Goal: Task Accomplishment & Management: Complete application form

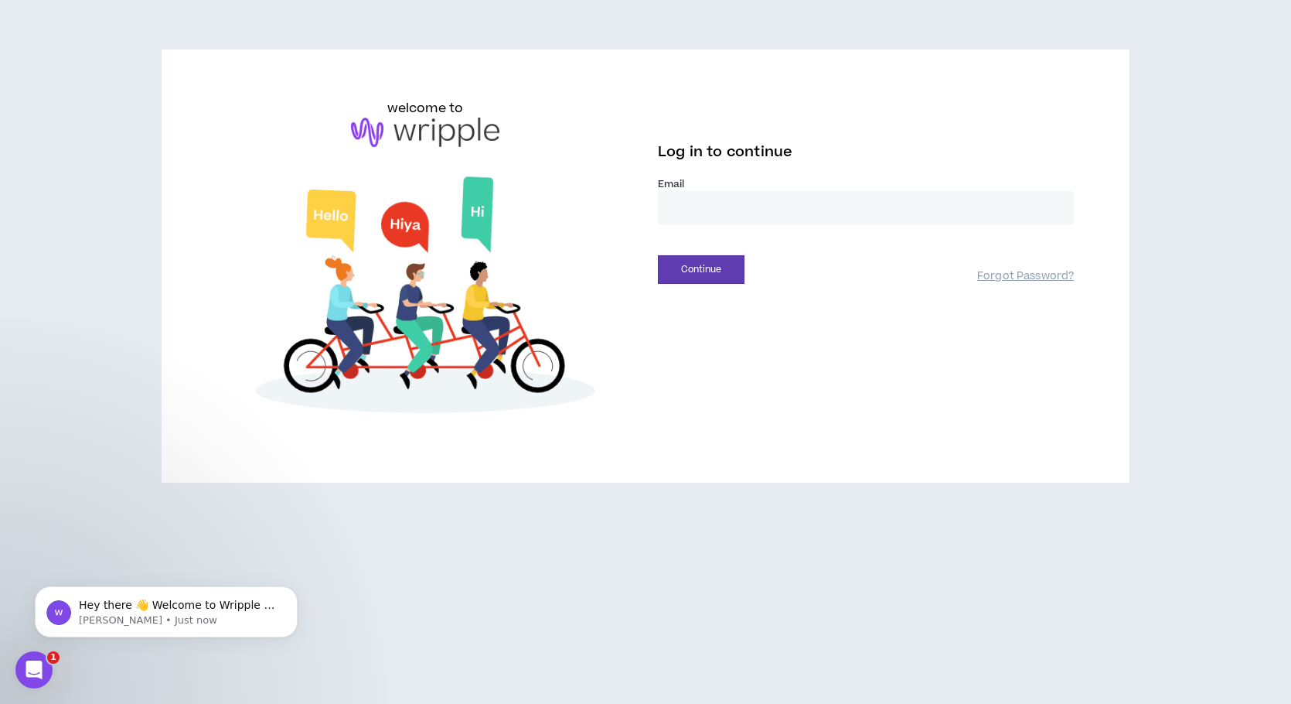
click at [696, 206] on input "email" at bounding box center [866, 207] width 416 height 33
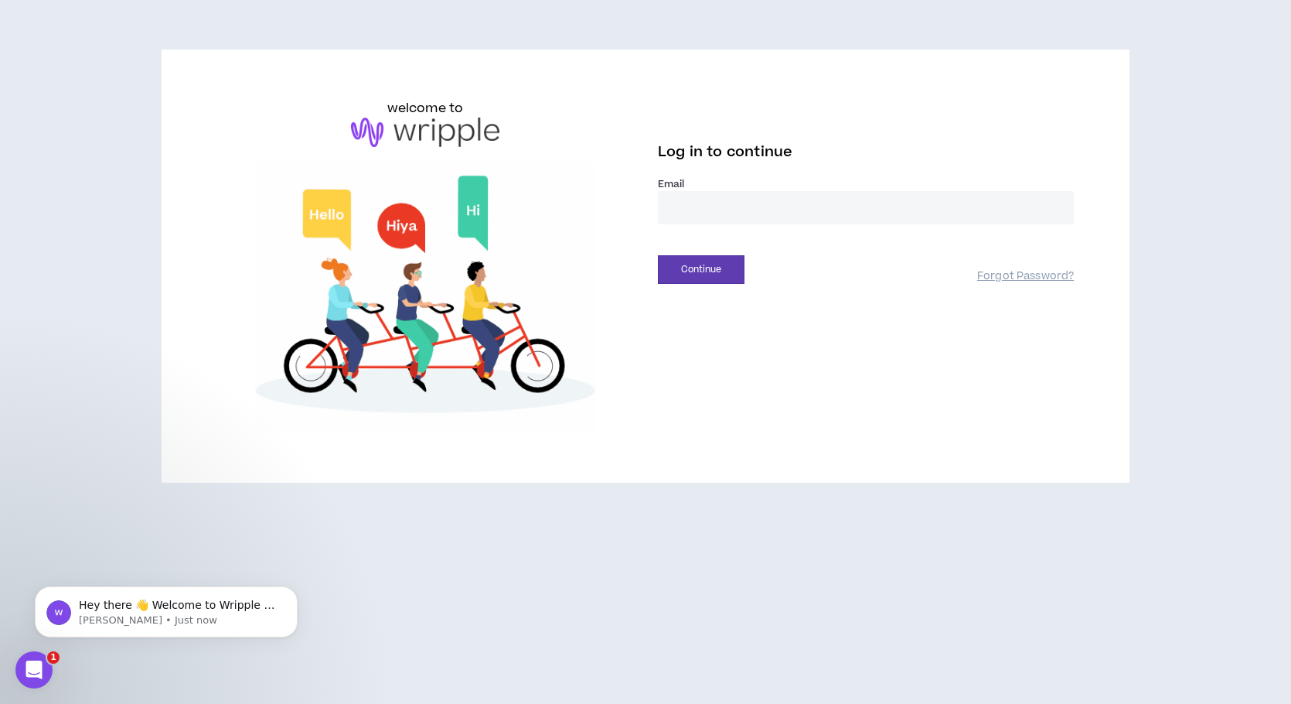
type input "**********"
click at [673, 258] on button "Continue" at bounding box center [701, 269] width 87 height 29
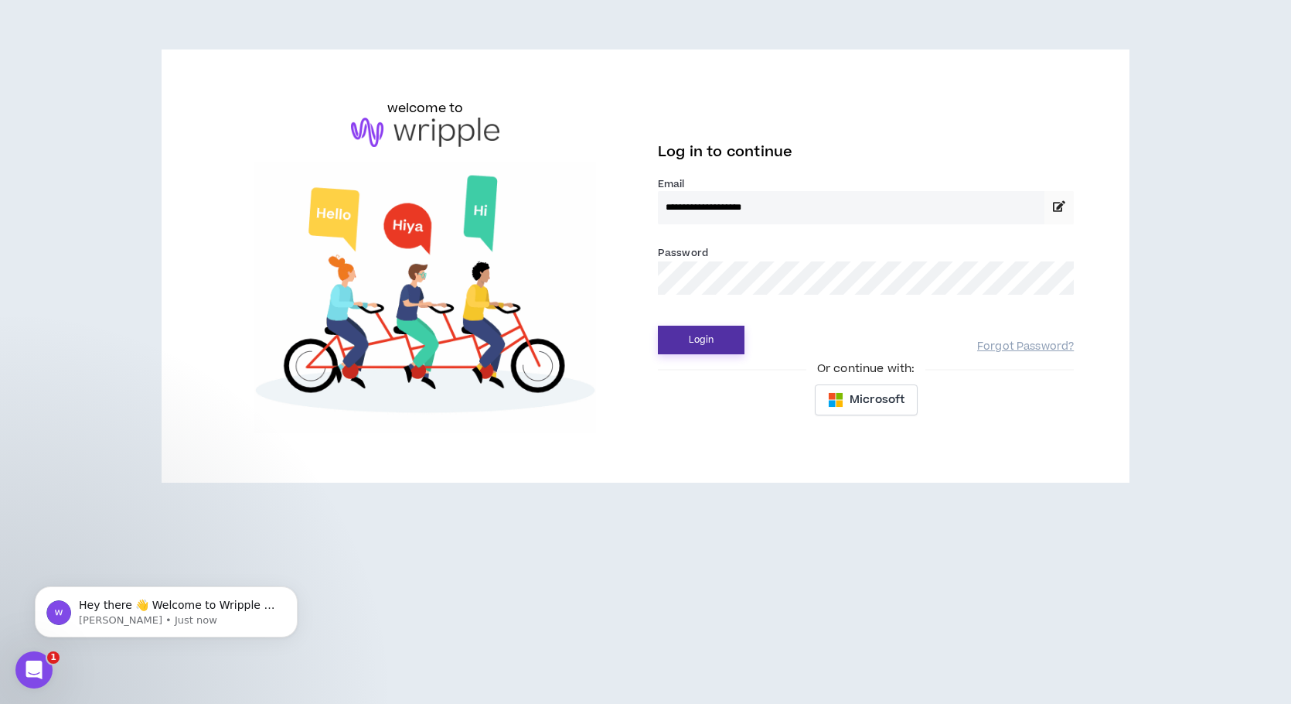
click at [691, 344] on button "Login" at bounding box center [701, 340] width 87 height 29
click at [707, 348] on button "Login" at bounding box center [701, 340] width 87 height 29
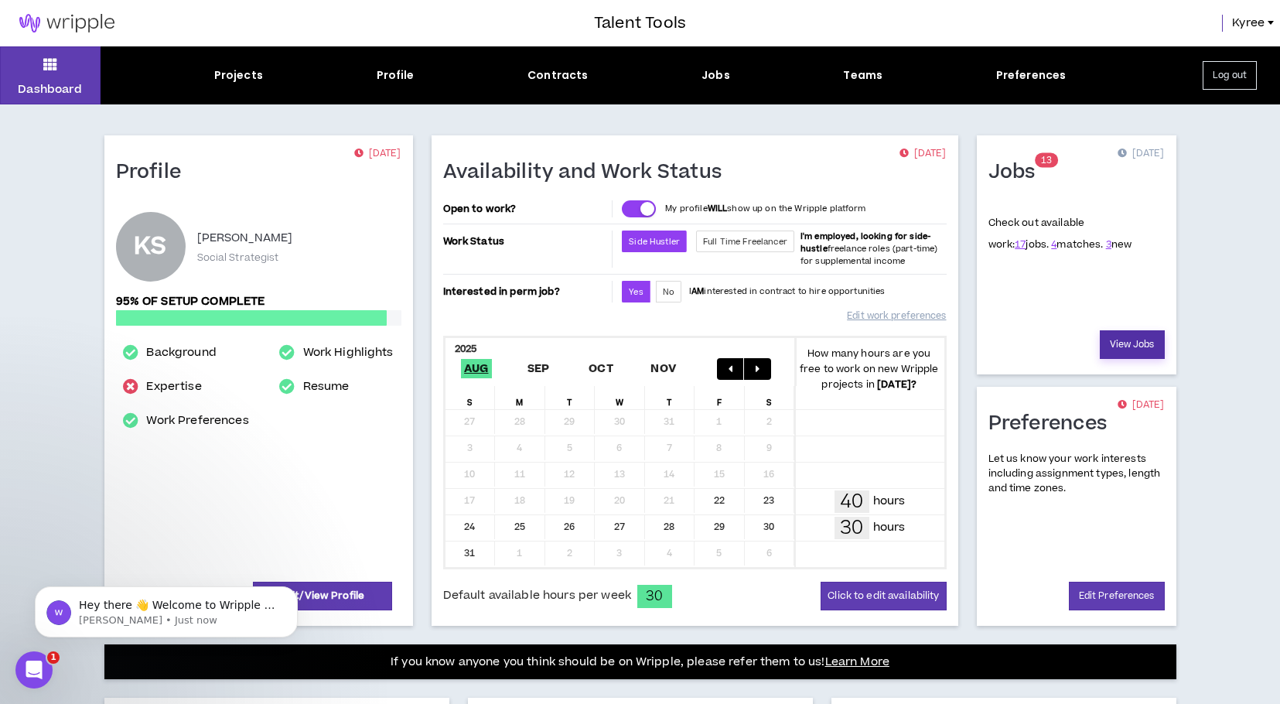
click at [1134, 344] on link "View Jobs" at bounding box center [1131, 344] width 65 height 29
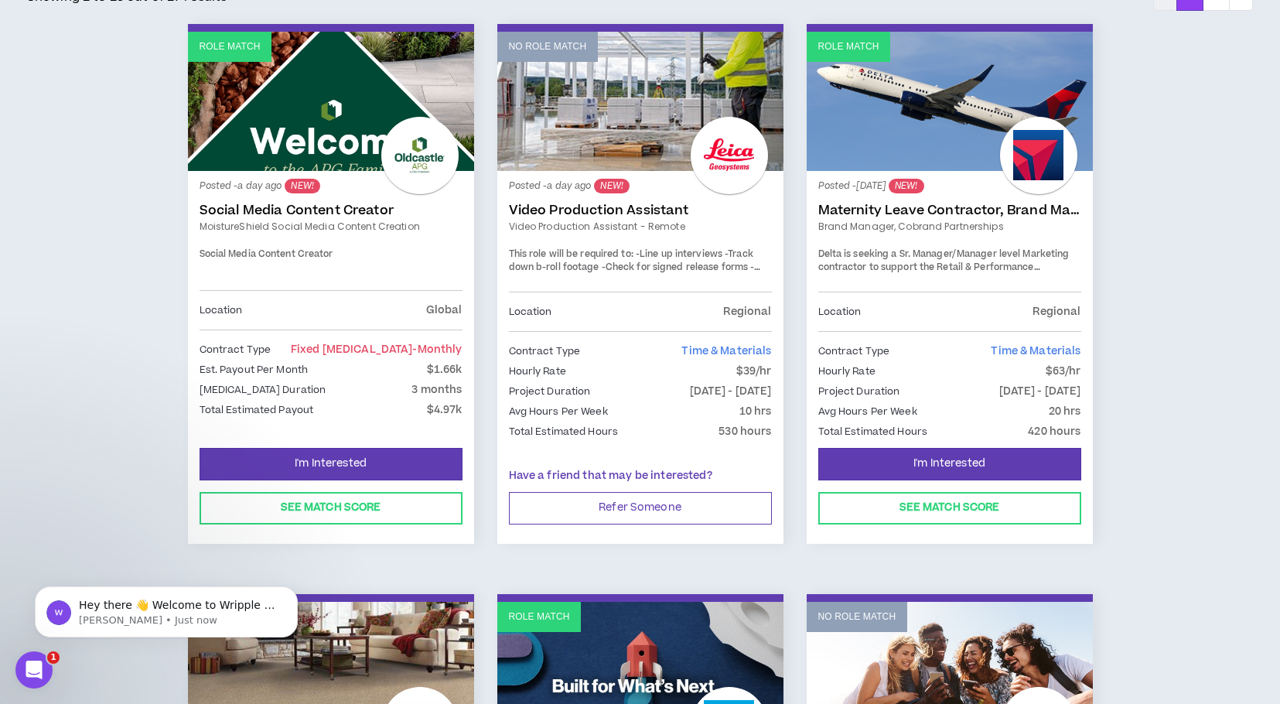
scroll to position [304, 0]
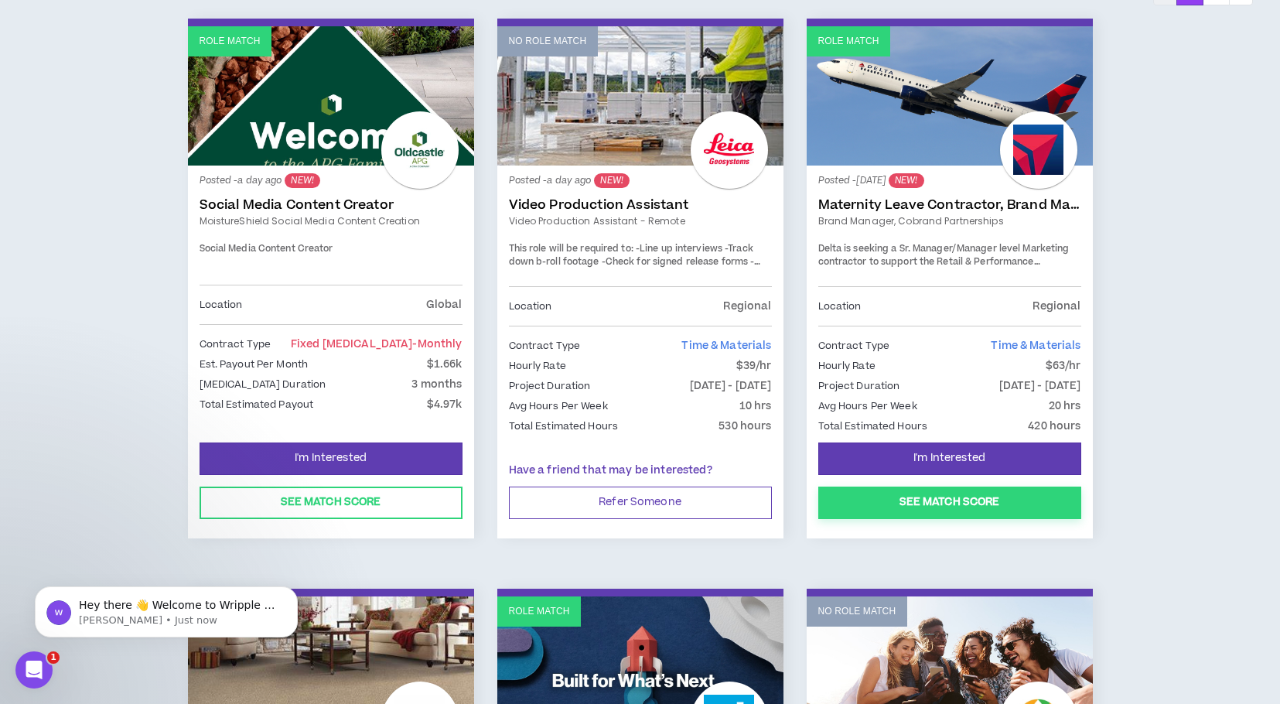
click at [956, 505] on button "See Match Score" at bounding box center [949, 502] width 263 height 32
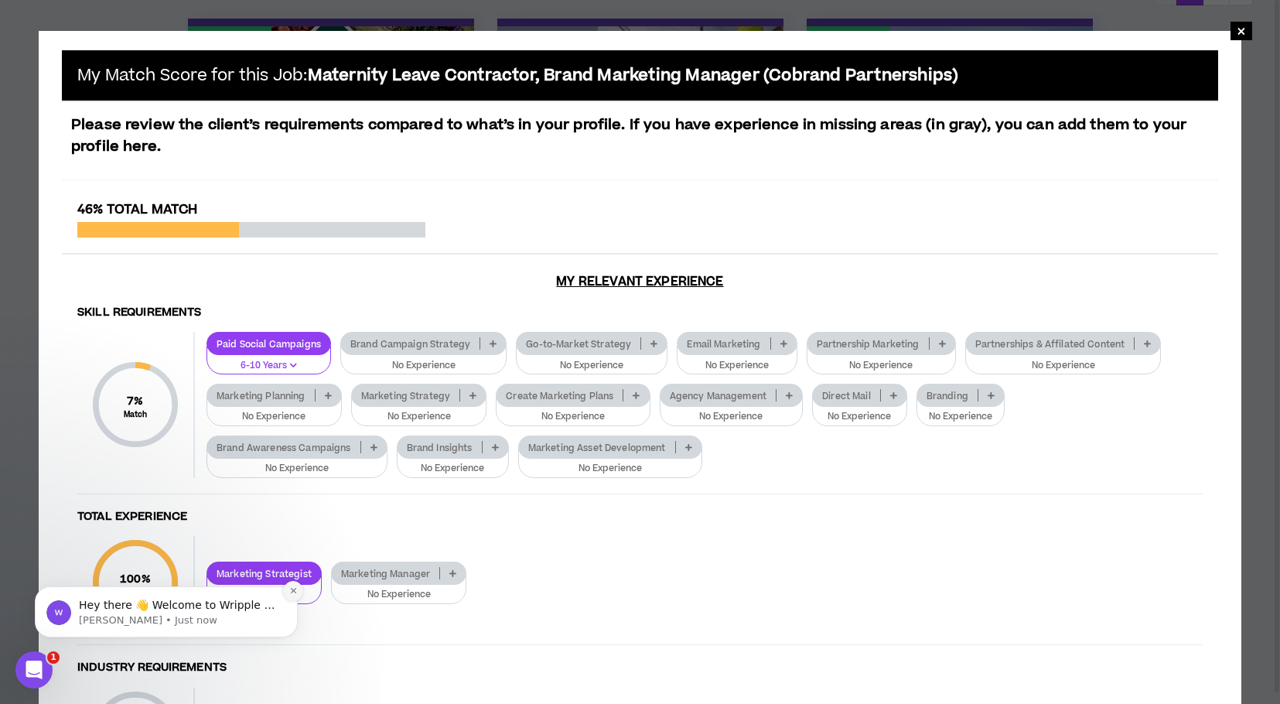
click at [289, 591] on icon "Dismiss notification" at bounding box center [293, 590] width 9 height 9
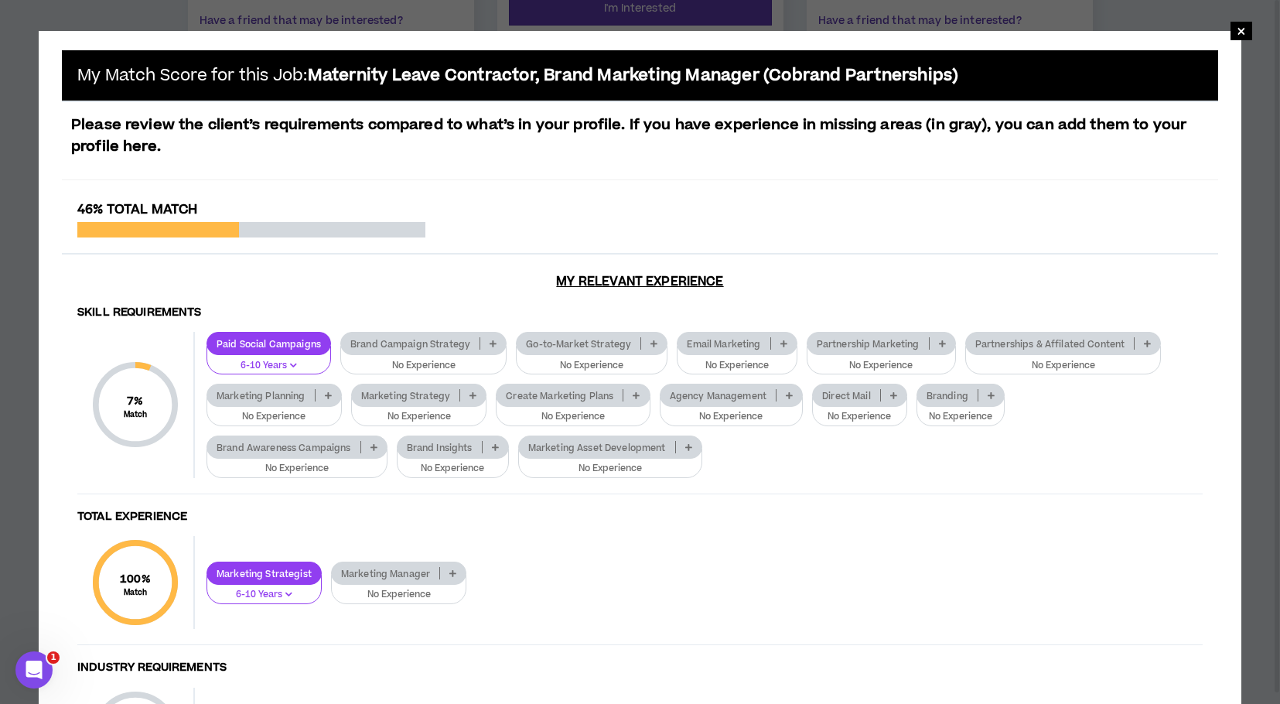
scroll to position [1335, 0]
click at [1187, 432] on div "Paid Social Campaigns 6-10 Years Brand Campaign Strategy No Experience Go-to-Ma…" at bounding box center [698, 404] width 1007 height 145
click at [422, 397] on p "Marketing Strategy" at bounding box center [406, 396] width 108 height 12
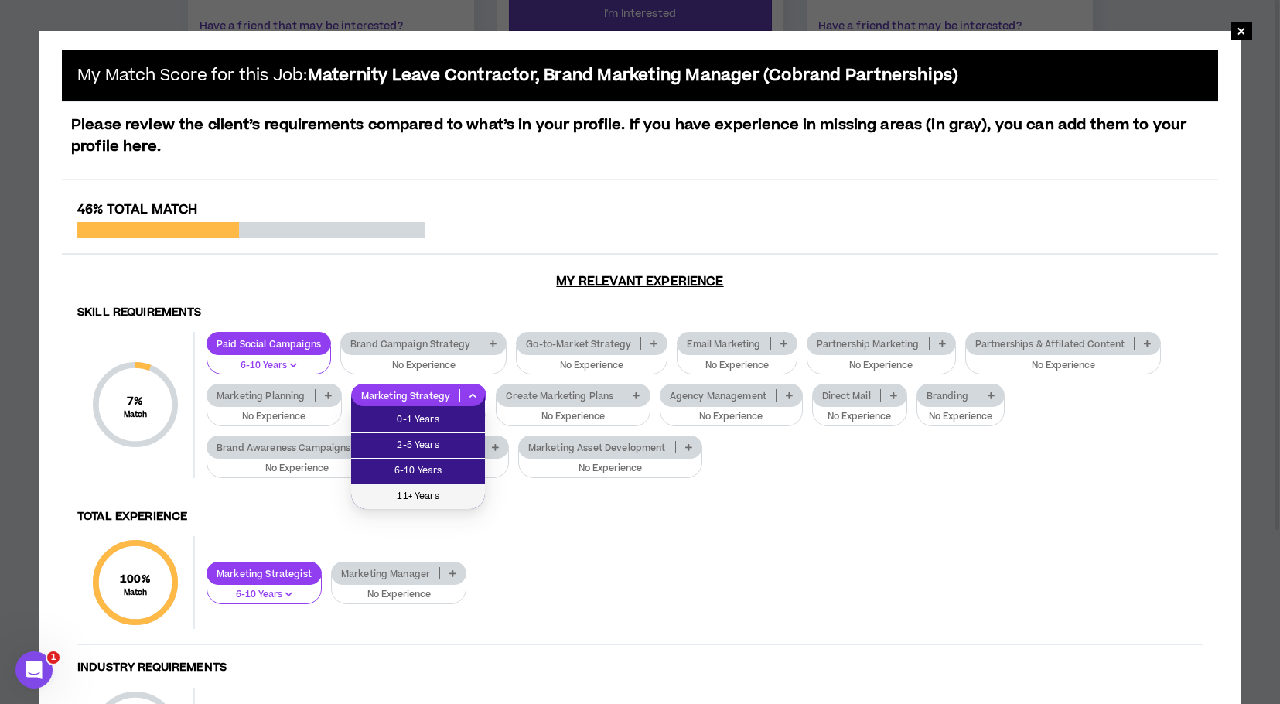
click at [411, 489] on span "11+ Years" at bounding box center [417, 496] width 115 height 17
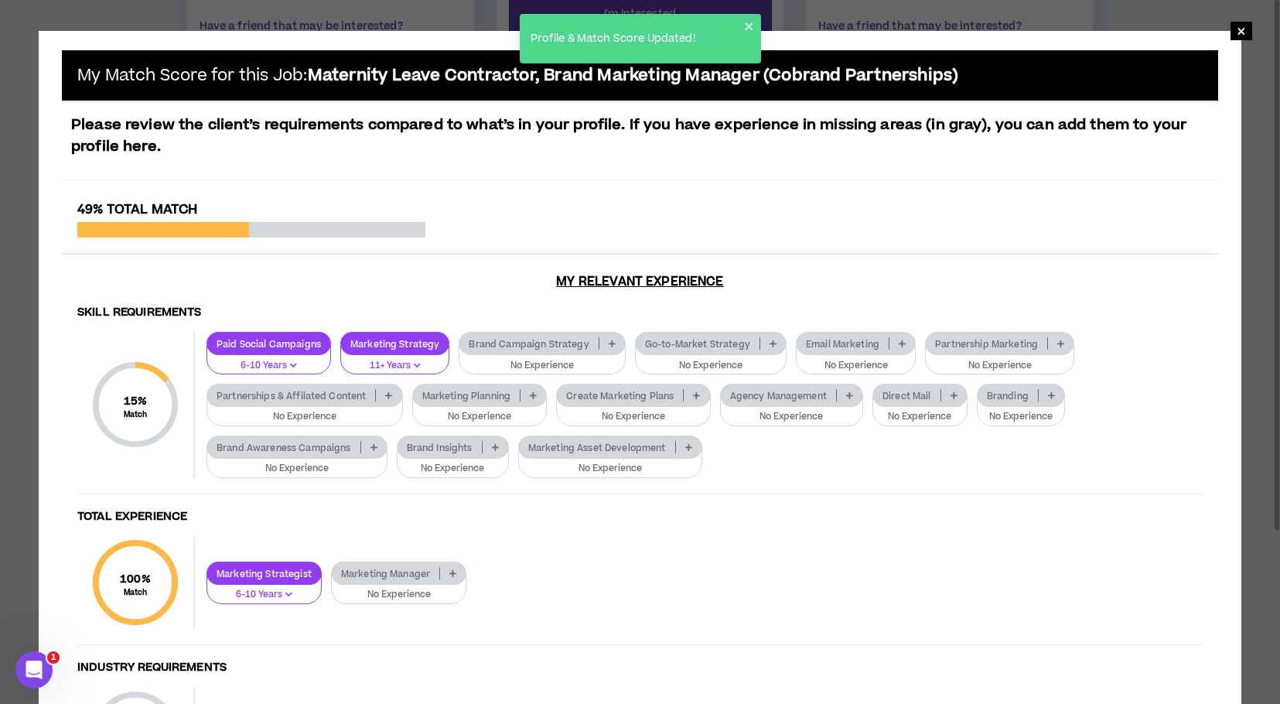
click at [471, 441] on p "Brand Insights" at bounding box center [439, 447] width 84 height 12
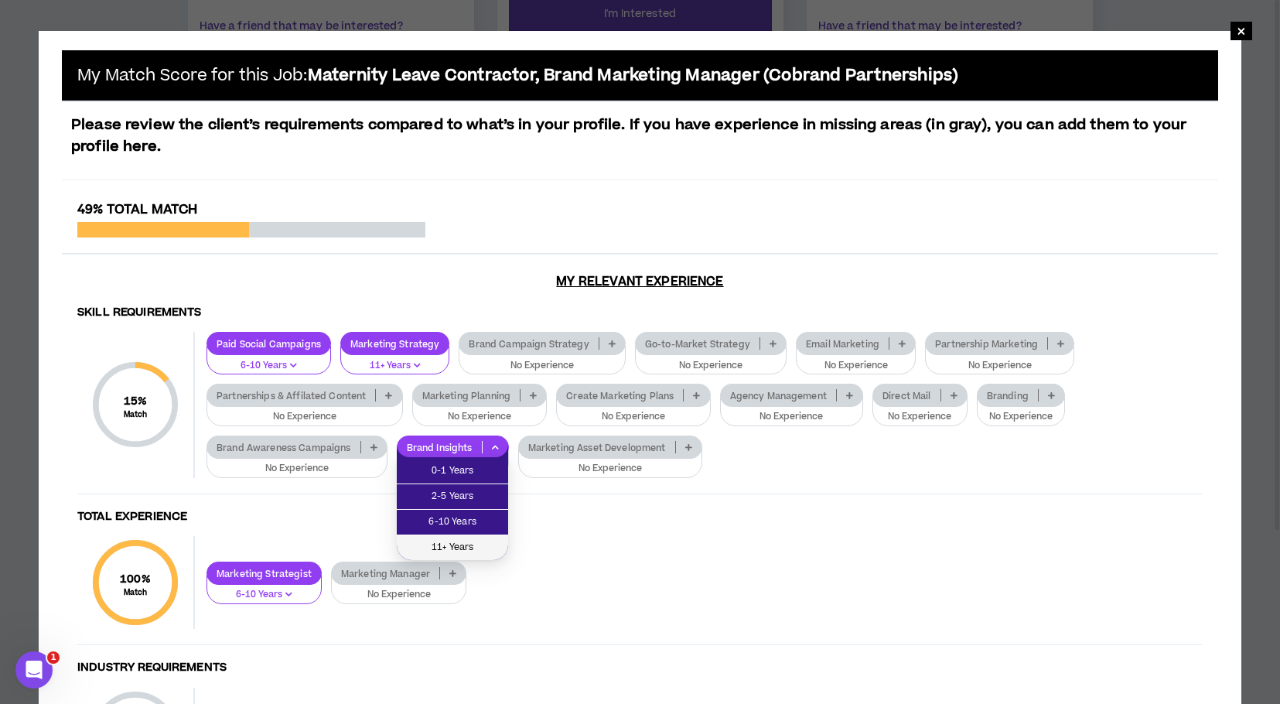
click at [453, 540] on span "11+ Years" at bounding box center [452, 547] width 93 height 17
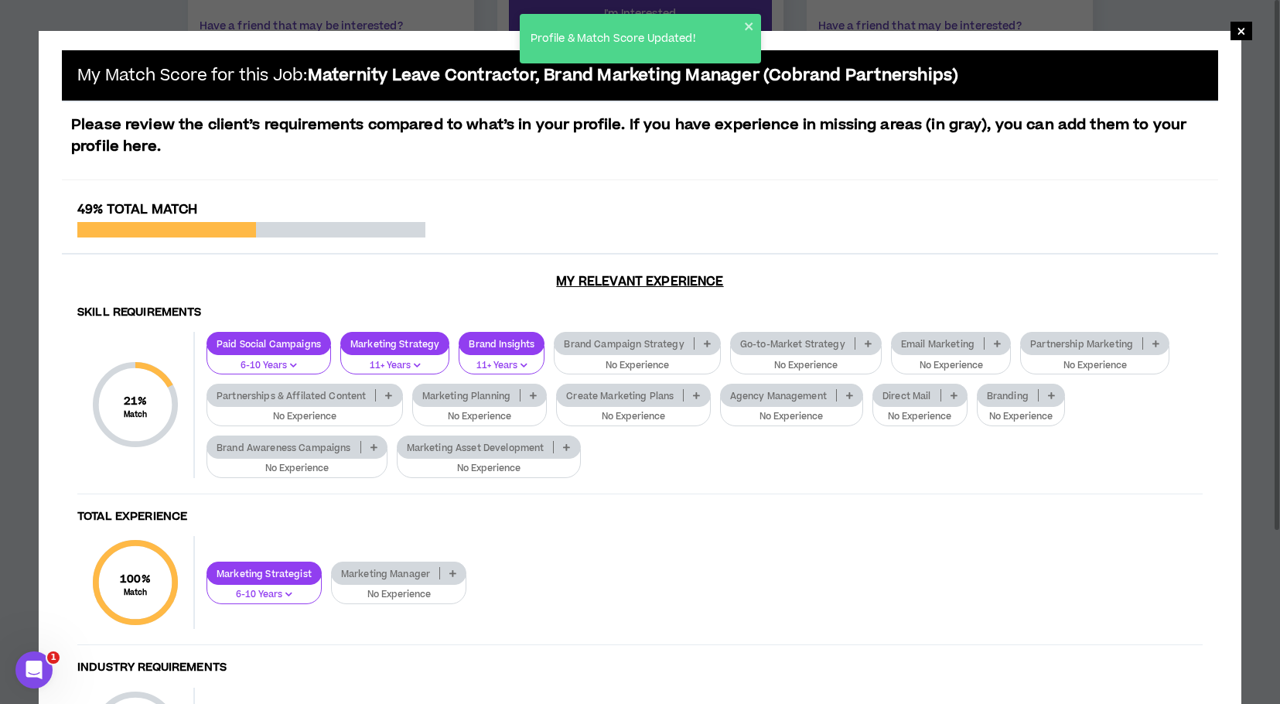
click at [349, 445] on p "Brand Awareness Campaigns" at bounding box center [283, 447] width 153 height 12
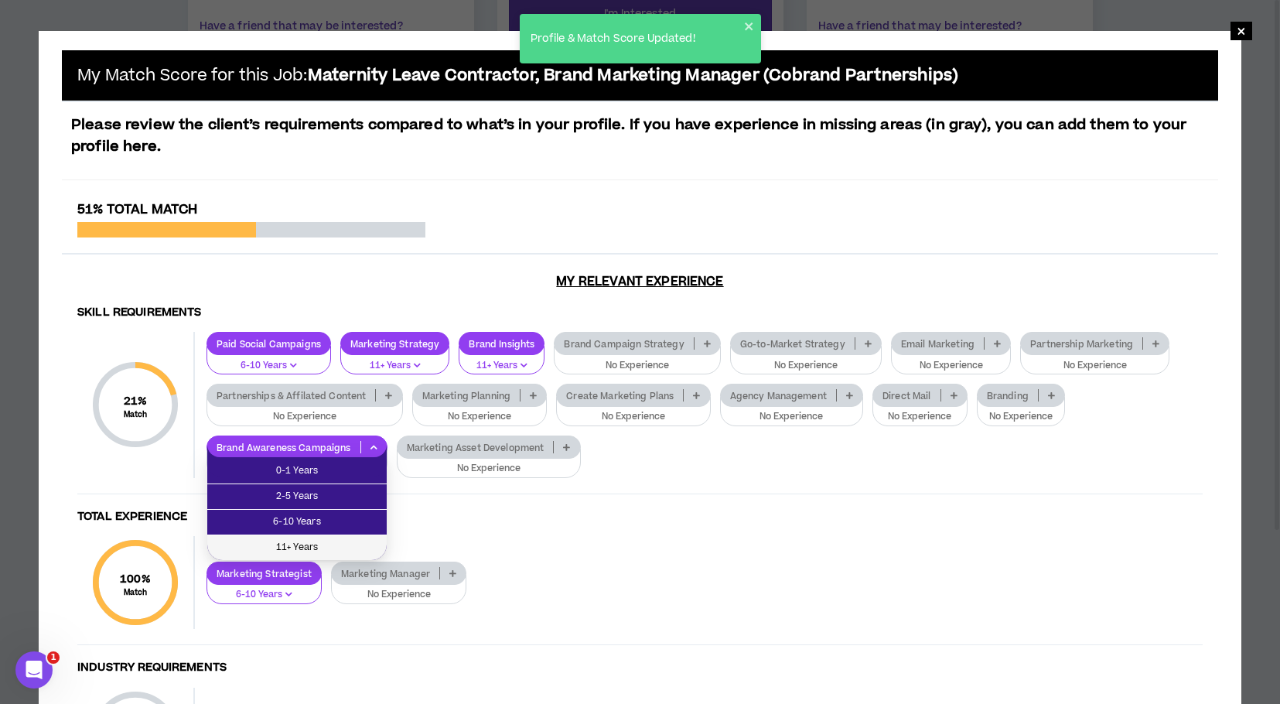
click at [312, 550] on span "11+ Years" at bounding box center [296, 547] width 161 height 17
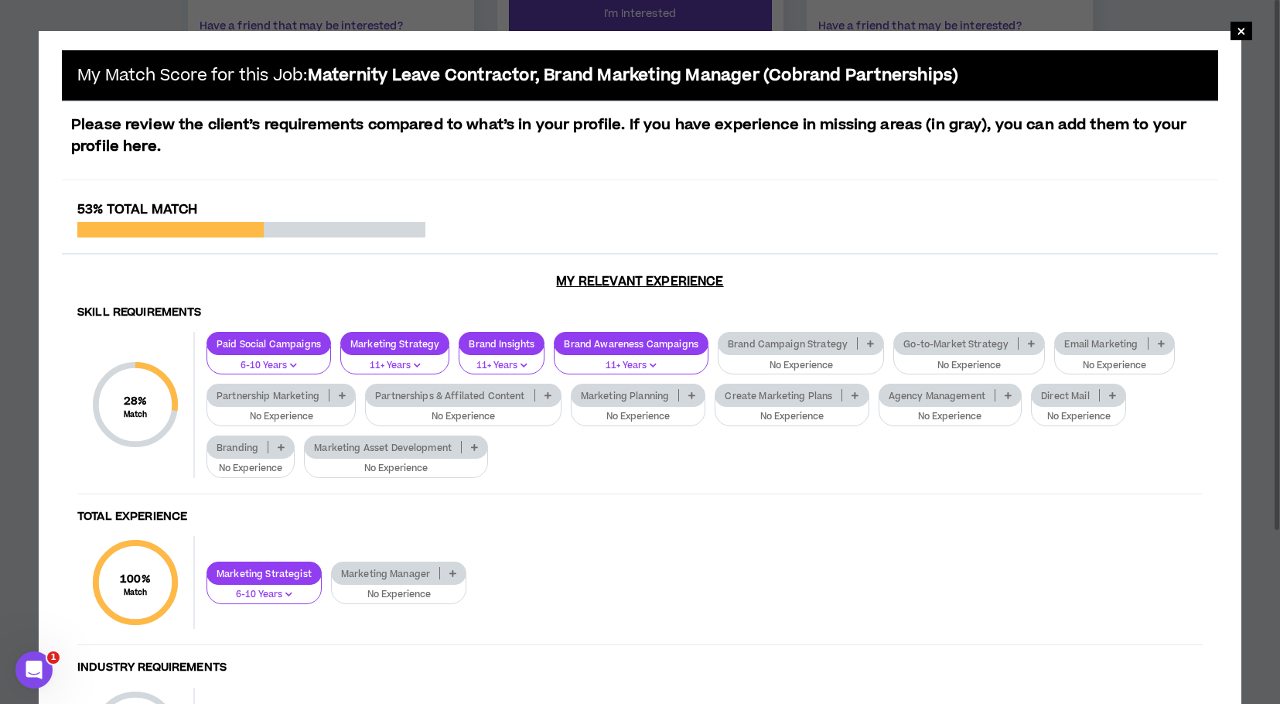
click at [984, 346] on p "Go-to-Market Strategy" at bounding box center [956, 344] width 124 height 12
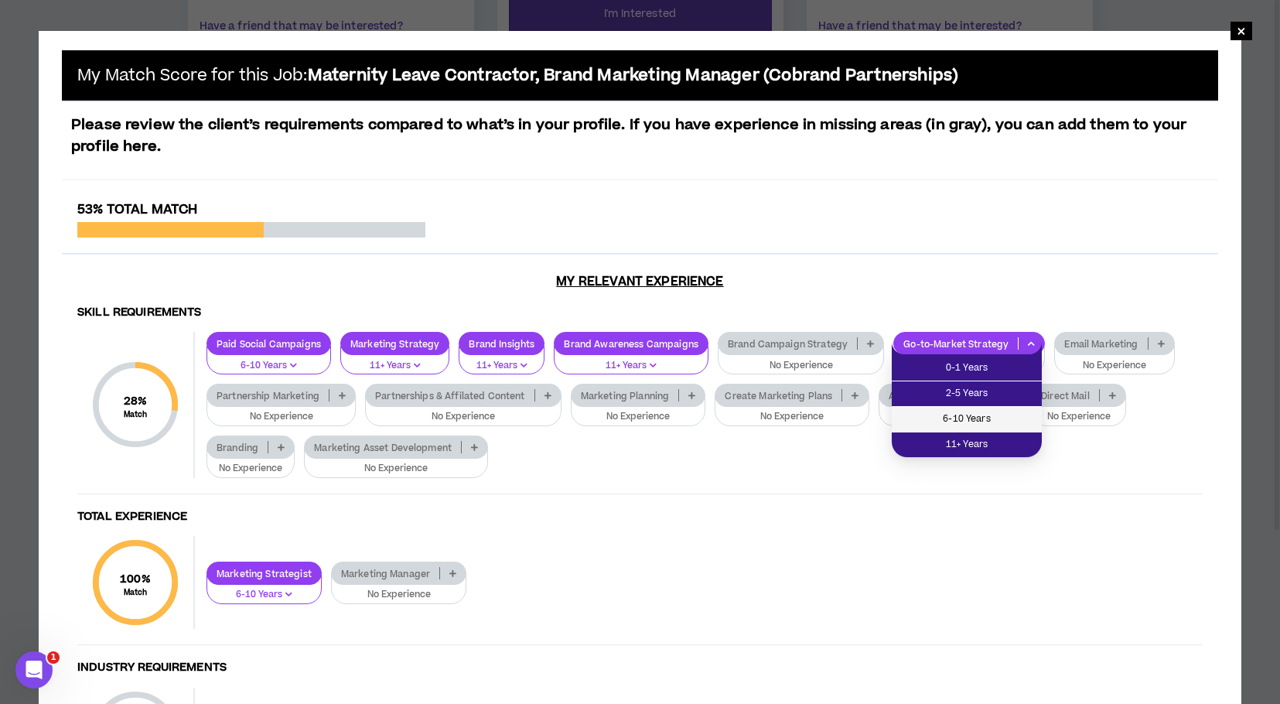
click at [973, 411] on span "6-10 Years" at bounding box center [966, 419] width 131 height 17
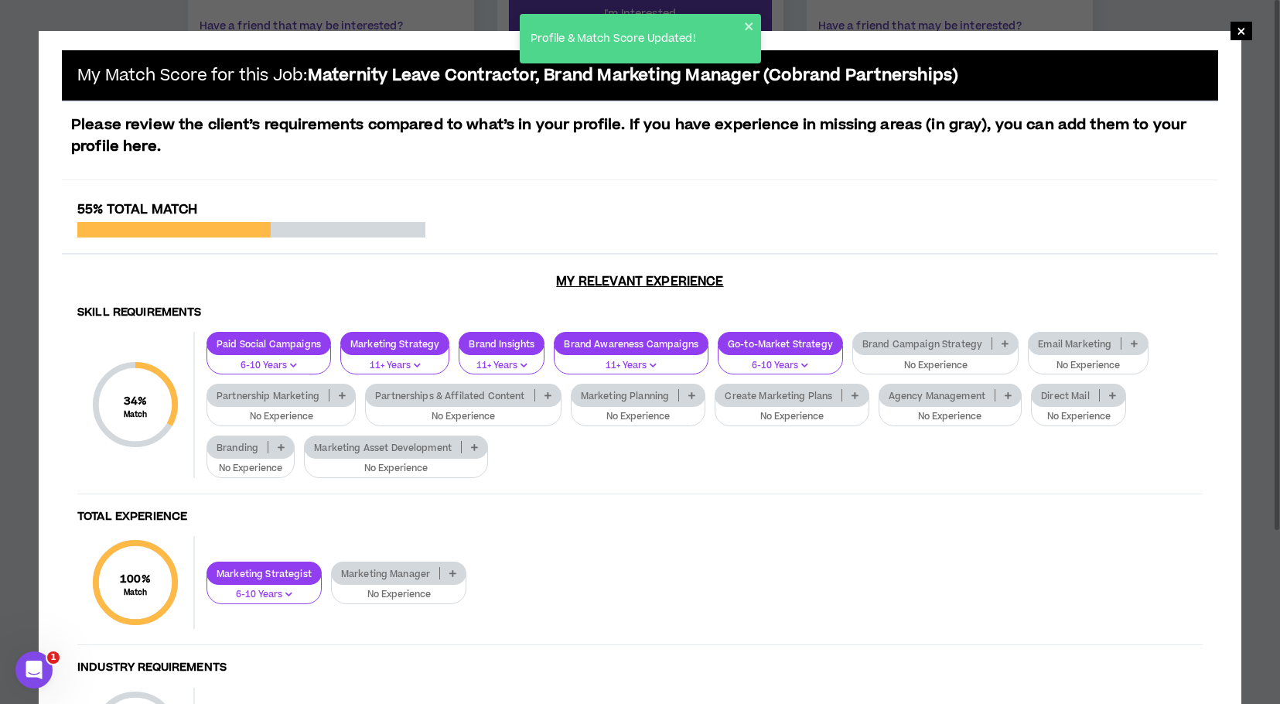
click at [953, 339] on p "Brand Campaign Strategy" at bounding box center [922, 344] width 138 height 12
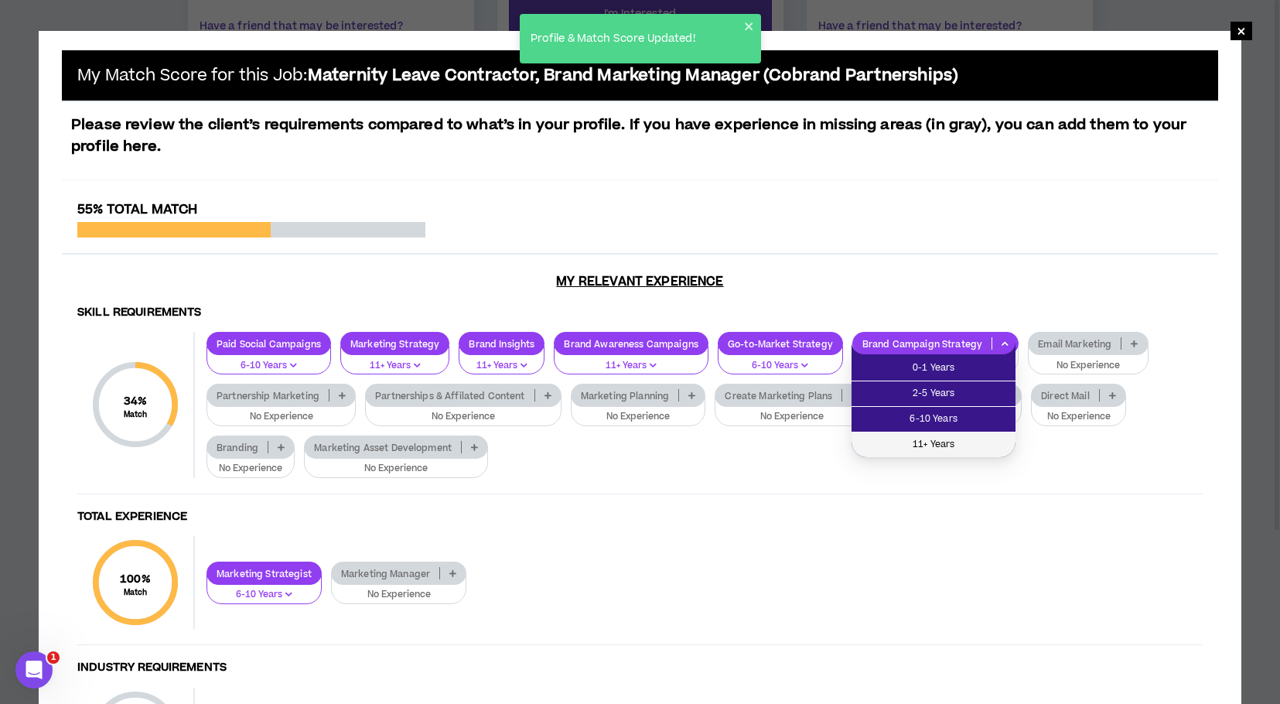
click at [933, 443] on span "11+ Years" at bounding box center [933, 444] width 145 height 17
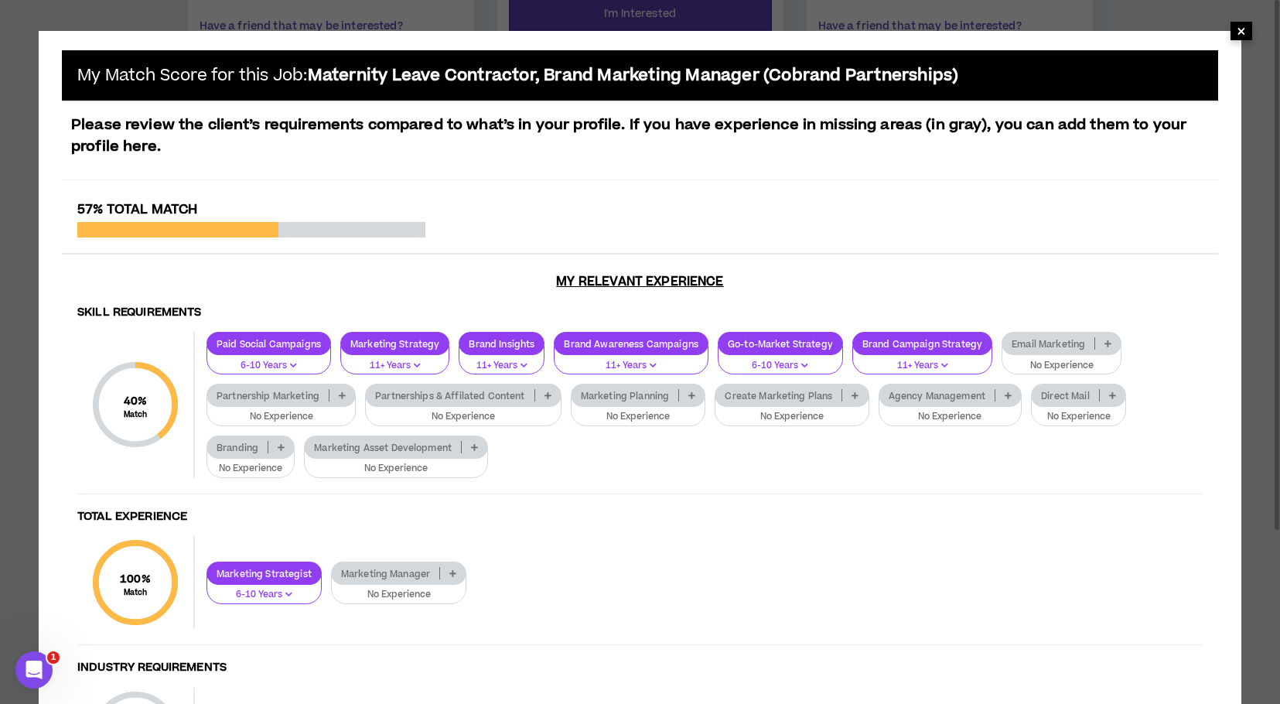
click at [1240, 32] on span "×" at bounding box center [1240, 31] width 9 height 19
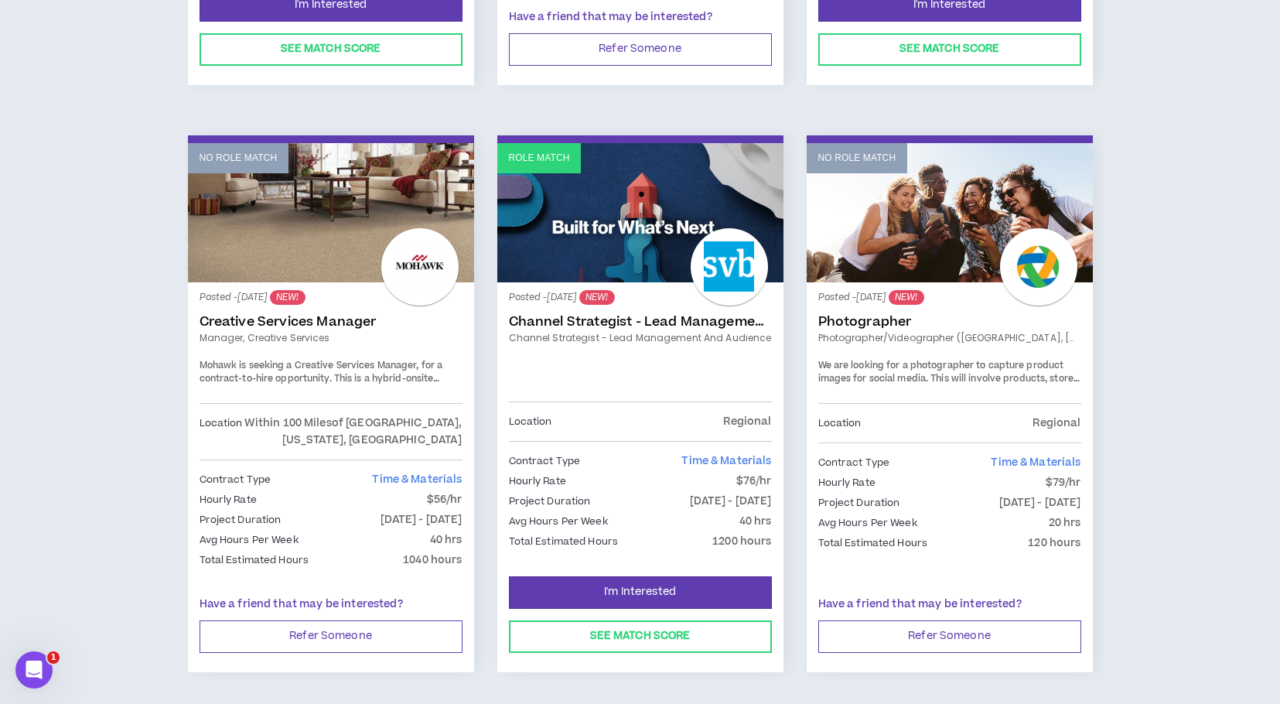
scroll to position [755, 0]
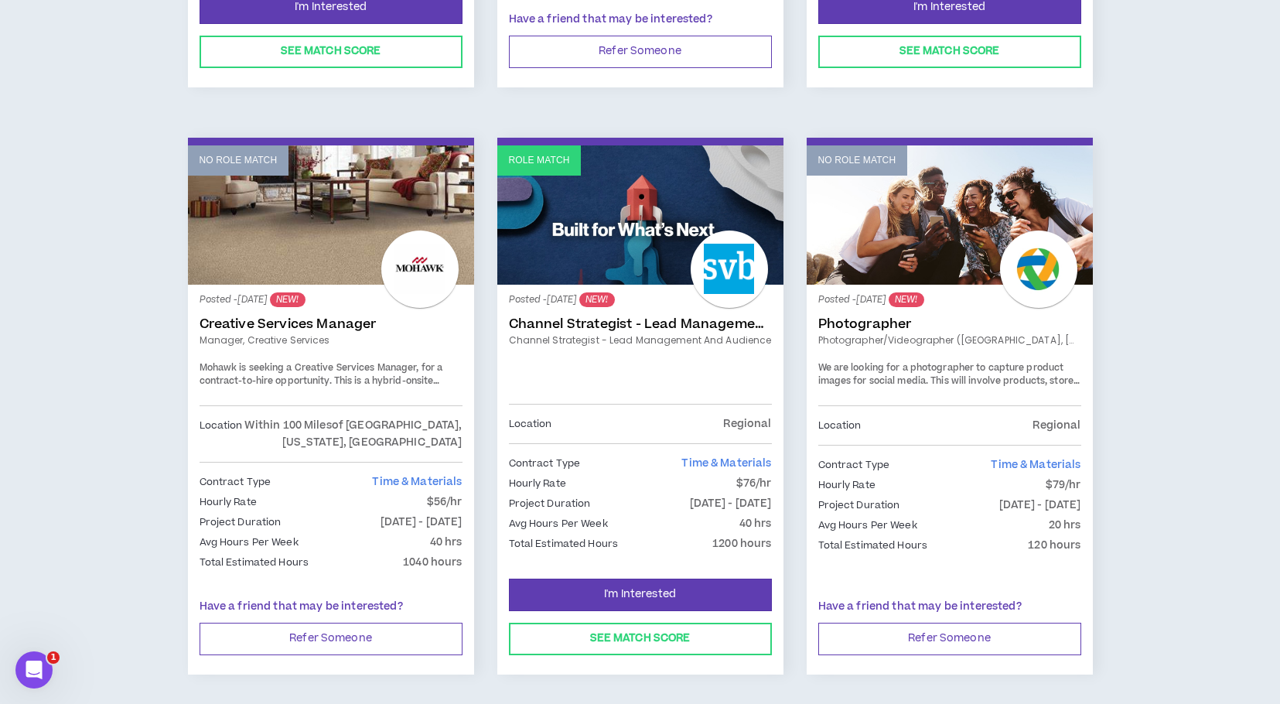
click at [698, 319] on link "Channel Strategist - Lead Management and Audience" at bounding box center [640, 323] width 263 height 15
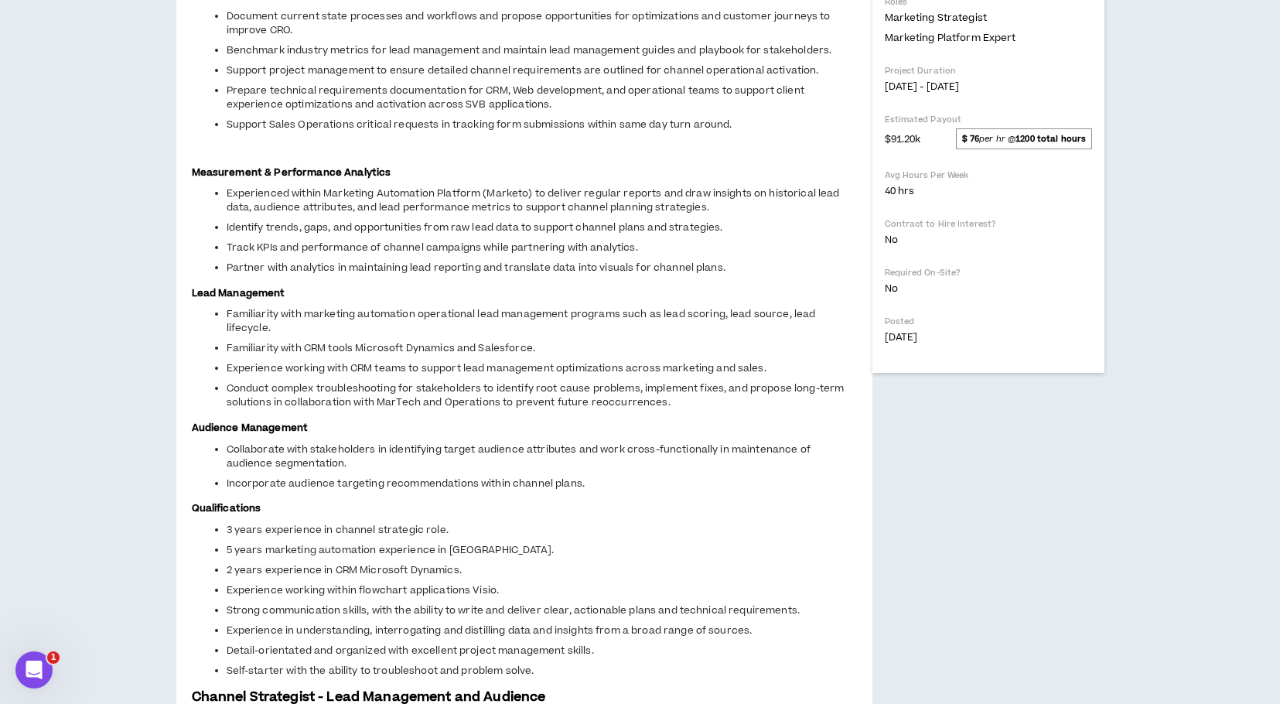
scroll to position [521, 0]
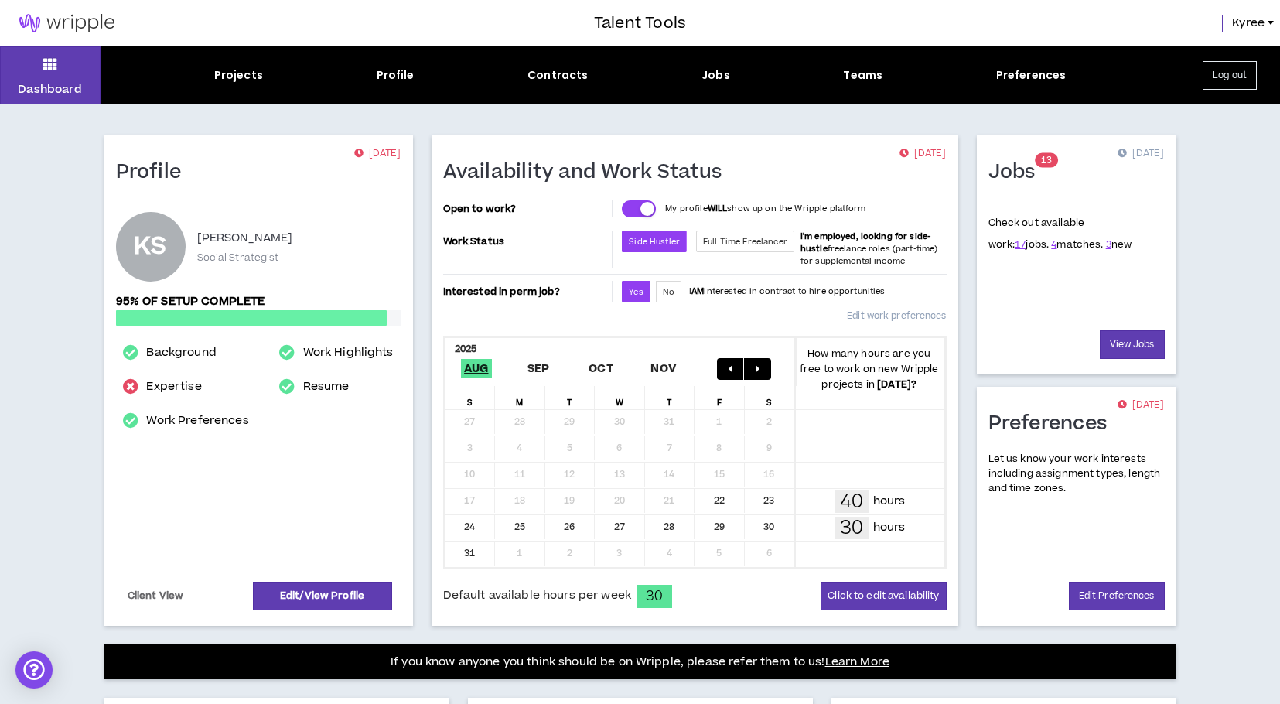
click at [718, 73] on div "Jobs" at bounding box center [715, 75] width 29 height 16
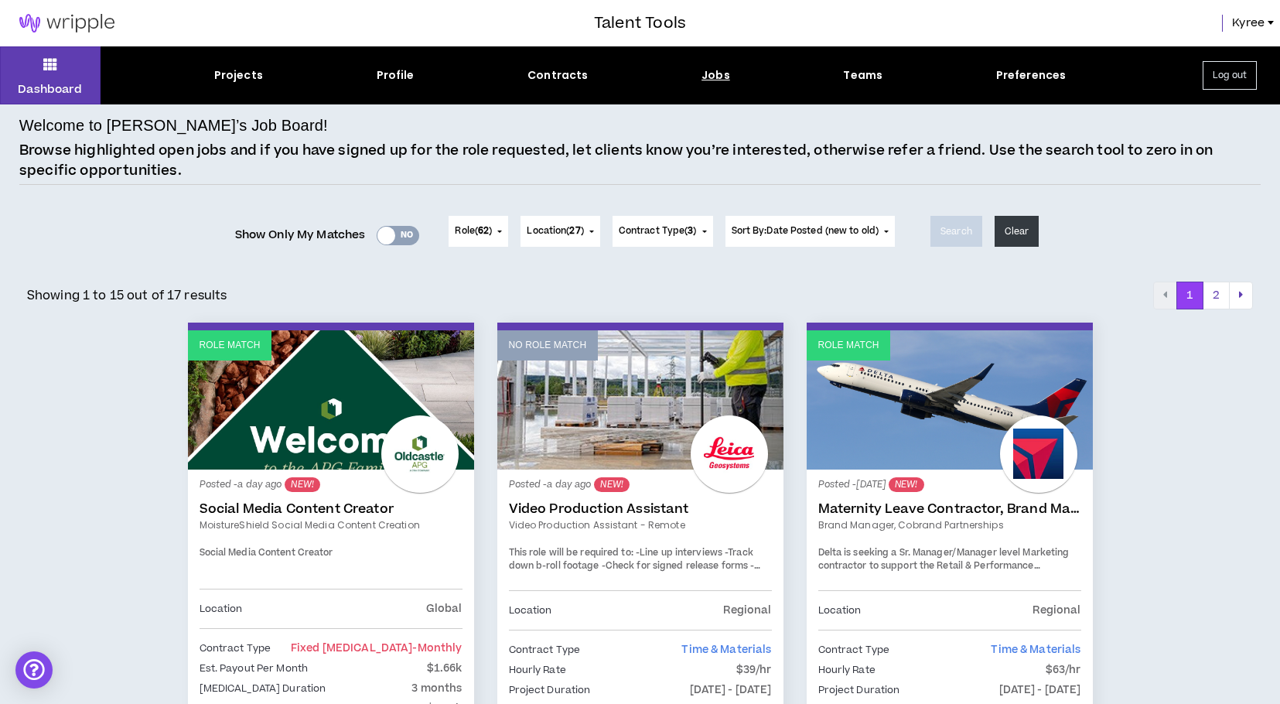
click at [595, 234] on button "Location ( 27 )" at bounding box center [559, 231] width 79 height 31
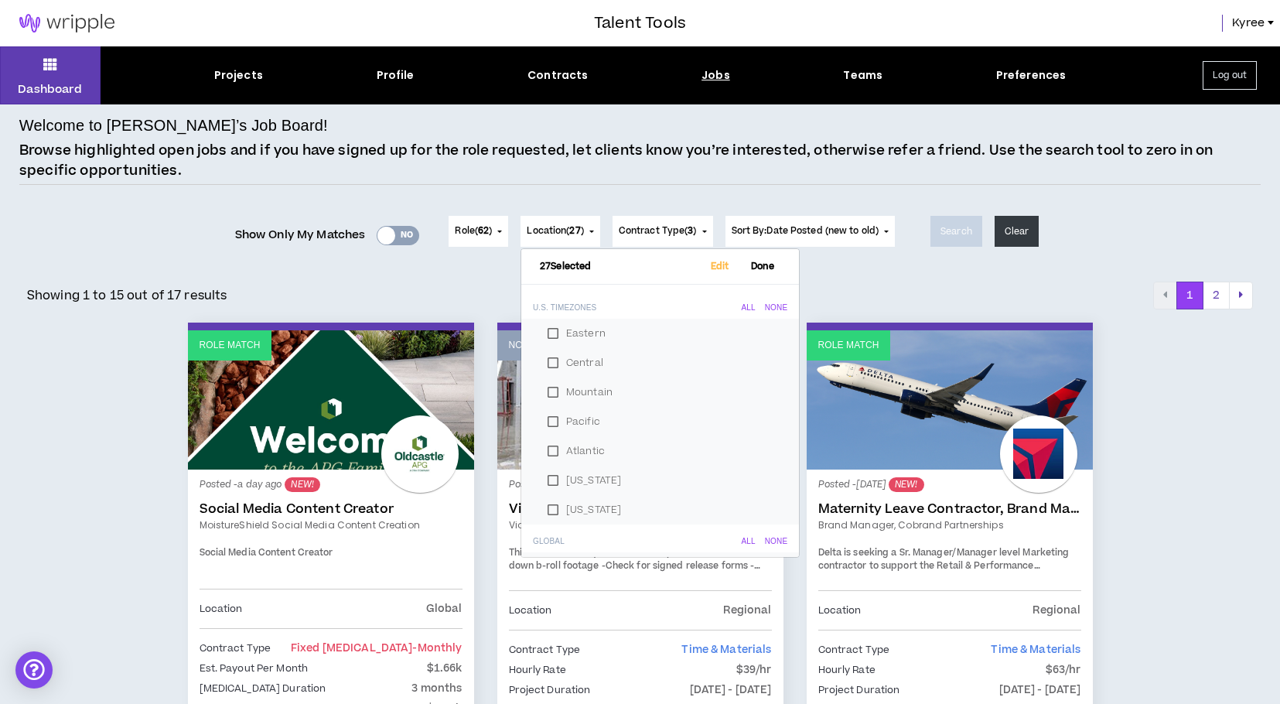
click at [676, 223] on button "Contract Type ( 3 )" at bounding box center [662, 231] width 101 height 31
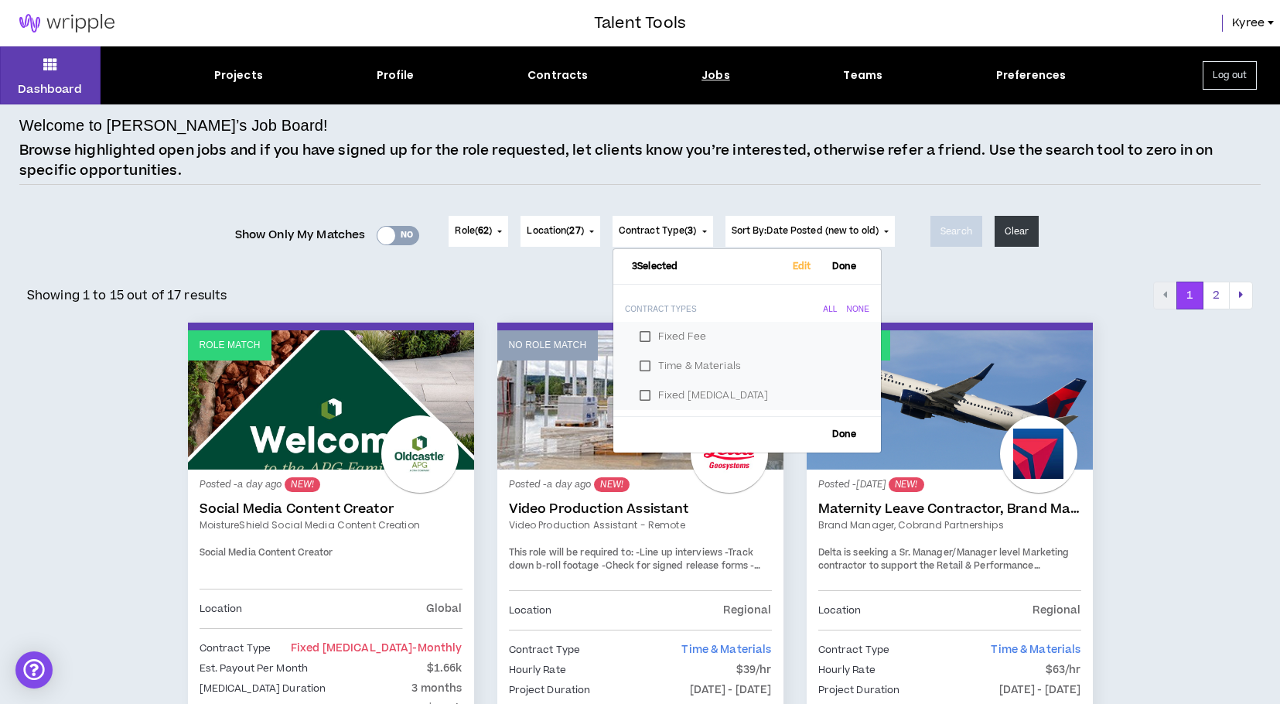
click at [948, 286] on div "Showing 1 to 15 out of 17 results 1 2" at bounding box center [640, 295] width 1226 height 28
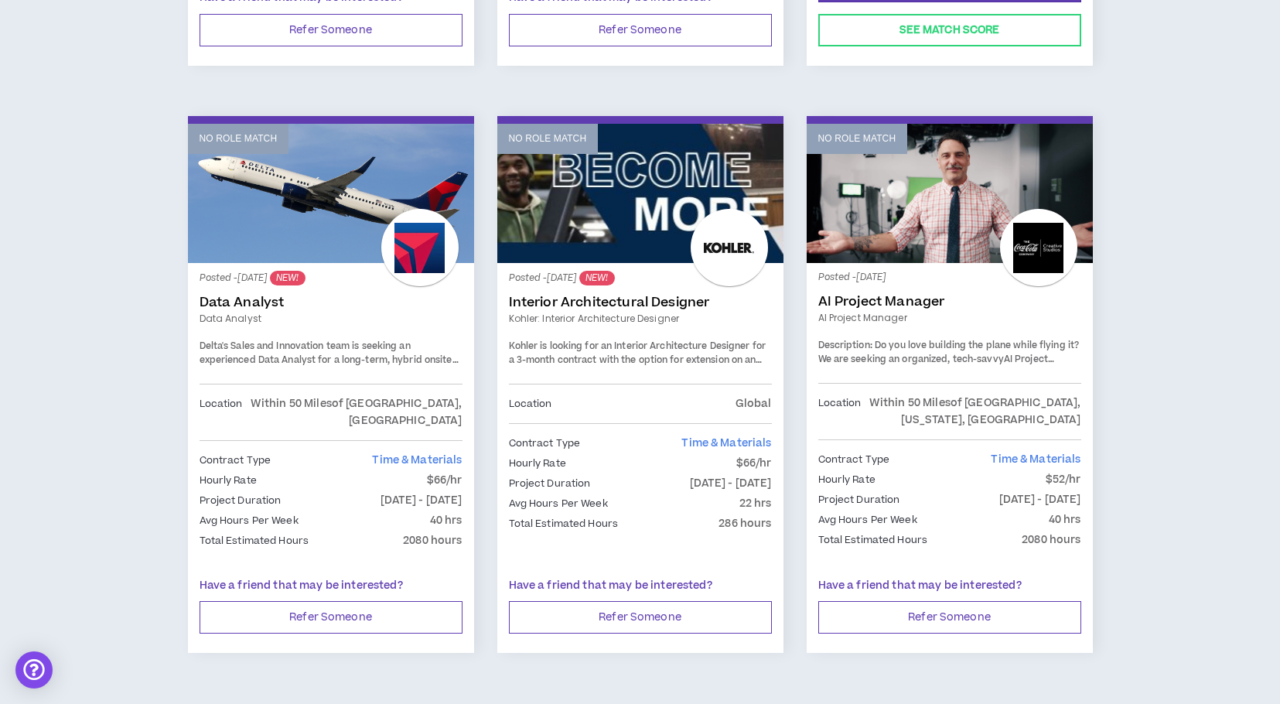
scroll to position [2573, 0]
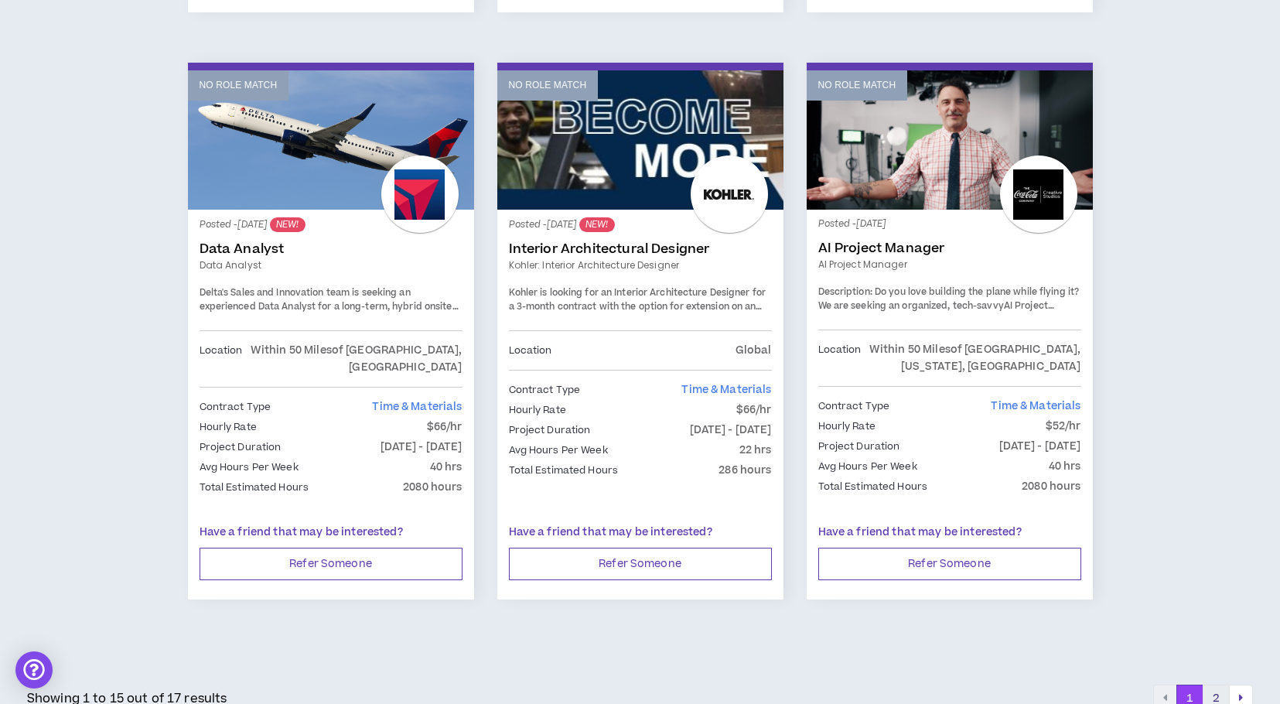
click at [1216, 684] on button "2" at bounding box center [1215, 698] width 27 height 28
